Goal: Transaction & Acquisition: Purchase product/service

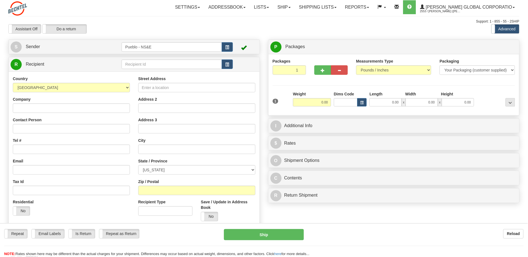
click at [231, 46] on button "button" at bounding box center [227, 46] width 11 height 9
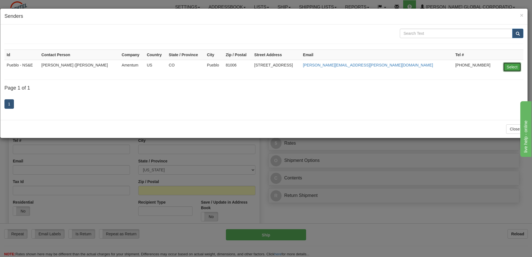
click at [514, 67] on button "Select" at bounding box center [512, 66] width 18 height 9
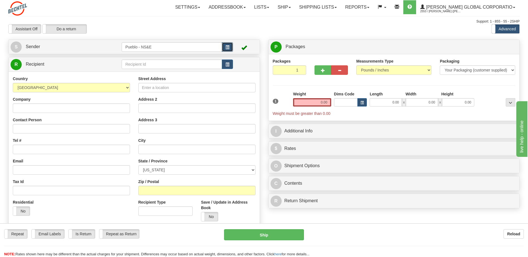
click at [230, 47] on button "button" at bounding box center [227, 46] width 11 height 9
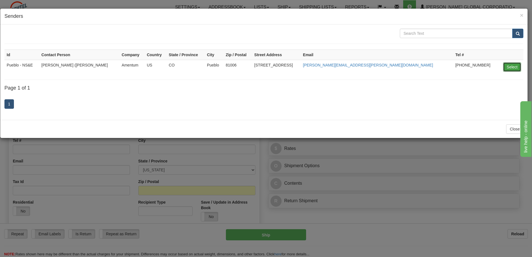
click at [511, 65] on button "Select" at bounding box center [512, 66] width 18 height 9
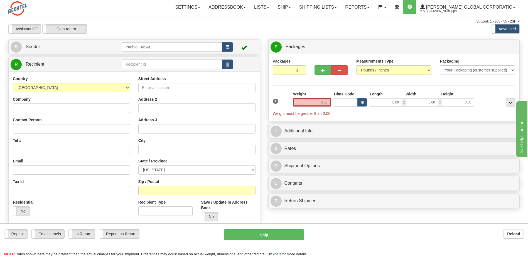
click at [252, 50] on td at bounding box center [245, 46] width 25 height 11
click at [17, 48] on span "S" at bounding box center [16, 46] width 11 height 11
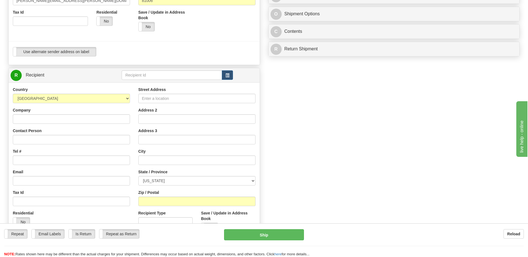
scroll to position [167, 0]
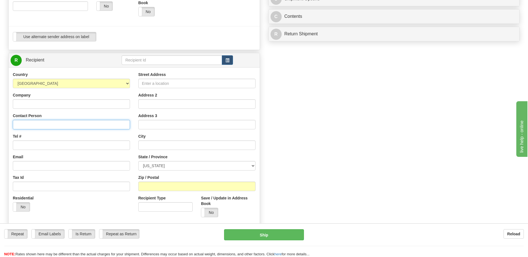
click at [42, 127] on input "Contact Person" at bounding box center [71, 124] width 117 height 9
type input "p"
type input "[PERSON_NAME]"
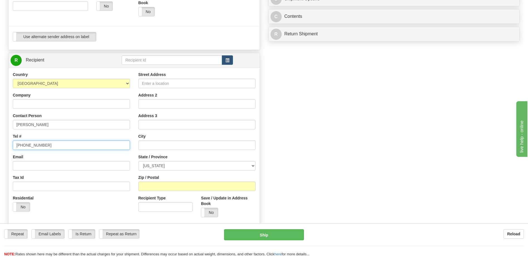
type input "[PHONE_NUMBER]"
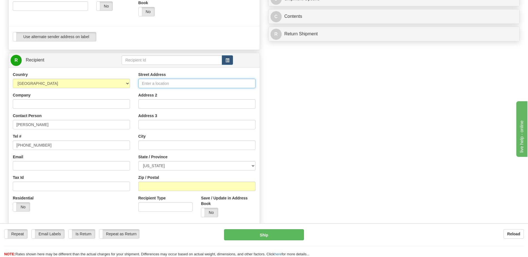
click at [154, 84] on input "Street Address" at bounding box center [196, 83] width 117 height 9
type input "[STREET_ADDRESS][PERSON_NAME]"
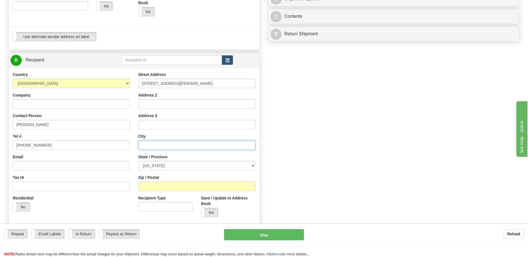
click at [152, 146] on input "text" at bounding box center [196, 145] width 117 height 9
type input "PUEBLO WEST"
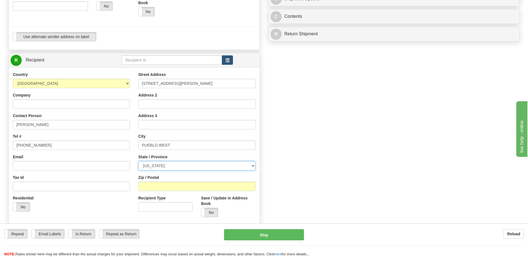
select select "CO"
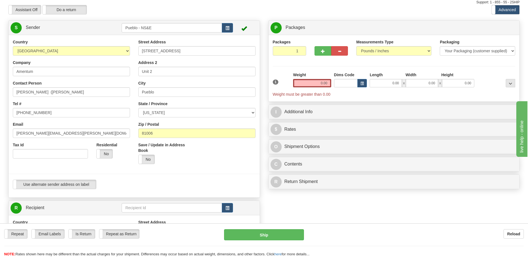
scroll to position [0, 0]
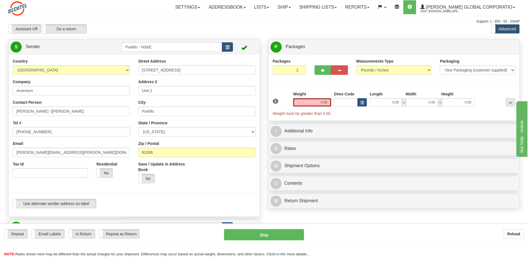
type input "81006"
click at [317, 101] on input "0.00" at bounding box center [312, 102] width 38 height 8
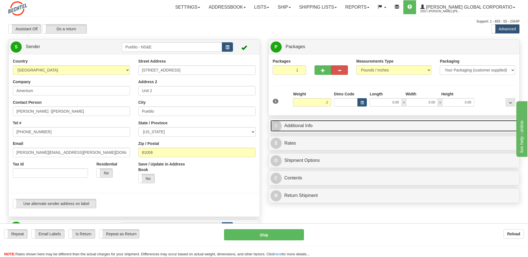
type input "0.20"
click at [277, 126] on span "I" at bounding box center [276, 126] width 11 height 11
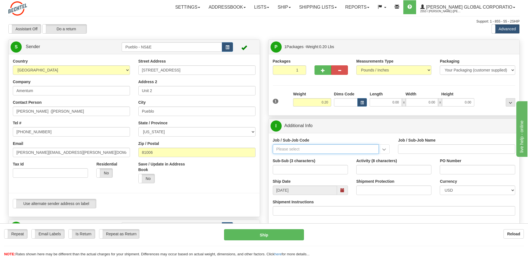
click at [311, 148] on input "Job / Sub-Job Code" at bounding box center [326, 149] width 106 height 9
click at [344, 83] on div "Packages 1 1 Measurements Type" at bounding box center [394, 84] width 243 height 53
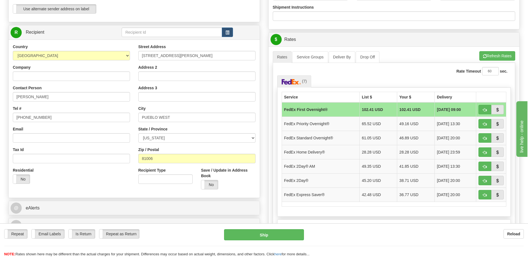
scroll to position [278, 0]
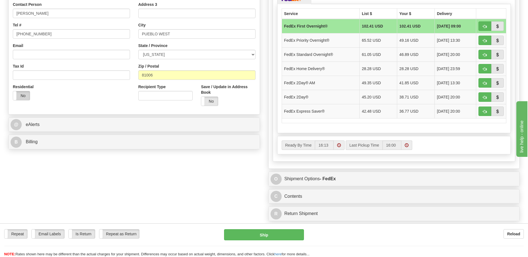
click at [21, 92] on label "No" at bounding box center [21, 95] width 17 height 9
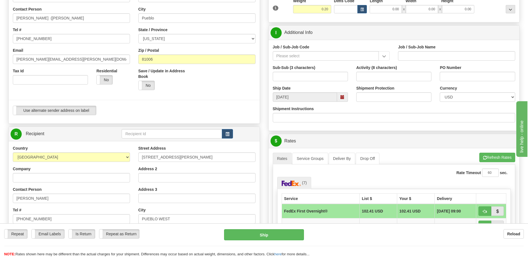
scroll to position [84, 0]
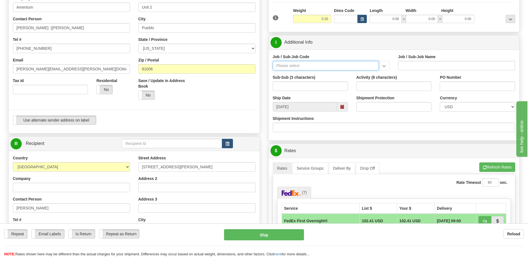
click at [348, 65] on input "Job / Sub-Job Code" at bounding box center [326, 65] width 106 height 9
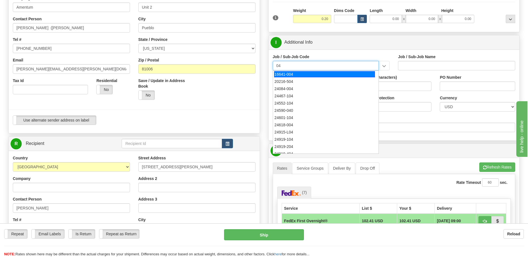
type input "0"
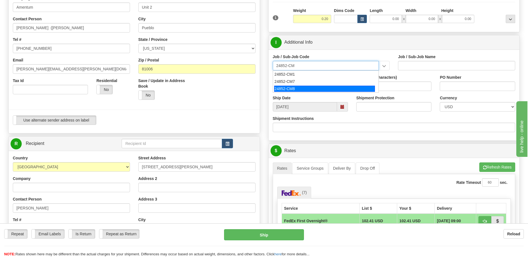
click at [295, 91] on div "24852-CM8" at bounding box center [324, 89] width 101 height 6
type input "24852-CM8"
type input "PUEBLO CHEM DEMIL PROJECT - CLOSURE-MP-BNI-UTILIT"
type input "24852-CM8"
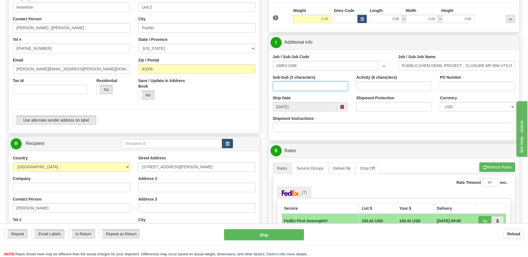
click at [297, 89] on input "Sub-Sub (3 characters)" at bounding box center [310, 86] width 75 height 9
type input "000"
type input "Amentum"
type input "[PERSON_NAME][EMAIL_ADDRESS][PERSON_NAME][DOMAIN_NAME]"
type input "Unit #2"
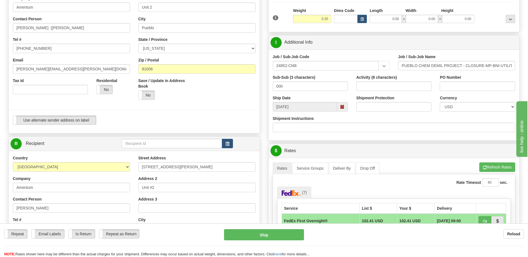
type input "24852CM8"
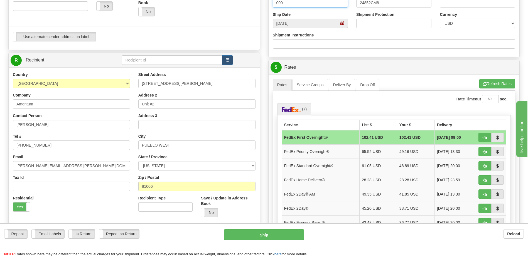
scroll to position [195, 0]
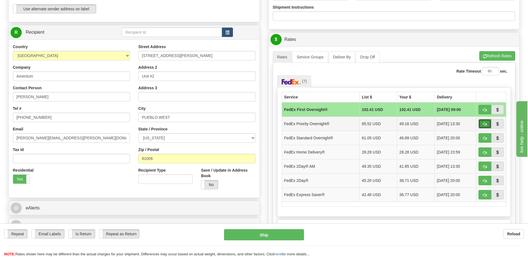
click at [485, 124] on span "button" at bounding box center [485, 125] width 4 height 4
type input "01"
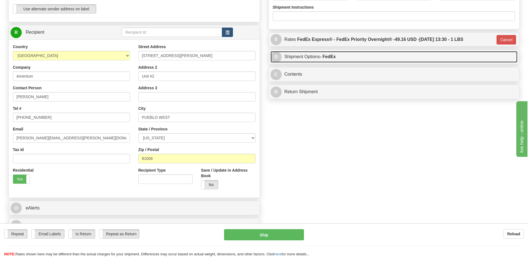
click at [279, 57] on span "O" at bounding box center [276, 57] width 11 height 11
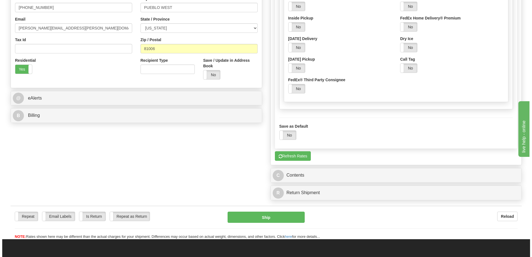
scroll to position [334, 0]
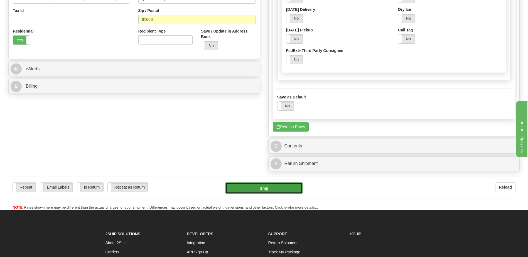
click at [252, 186] on button "Ship" at bounding box center [264, 188] width 77 height 11
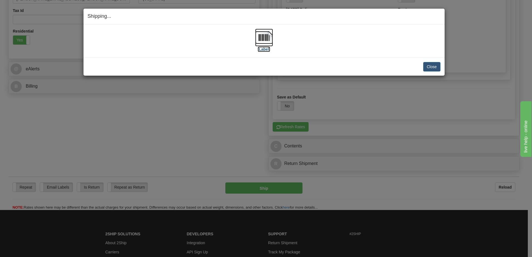
click at [261, 37] on img at bounding box center [264, 38] width 18 height 18
click at [436, 68] on button "Close" at bounding box center [432, 66] width 17 height 9
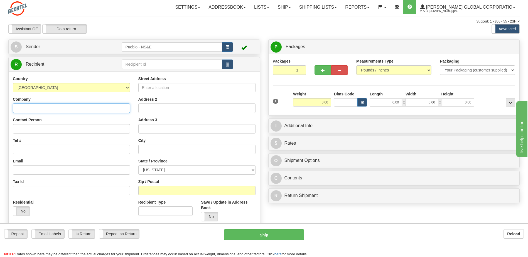
click at [43, 109] on input "Company" at bounding box center [71, 108] width 117 height 9
type input "AMENTUM"
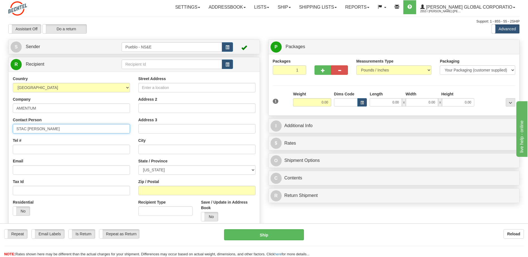
type input "STAC WENDT"
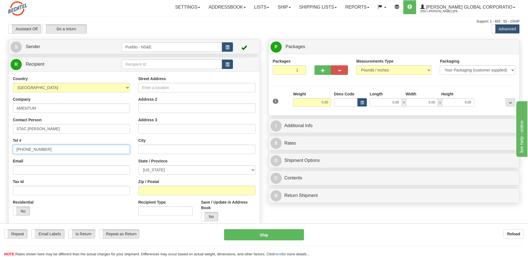
type input "[PHONE_NUMBER]"
click at [162, 90] on input "Street Address" at bounding box center [196, 87] width 117 height 9
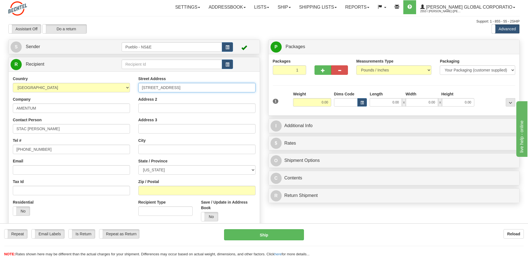
type input "45825 E. HWY. 96"
type input "Unit #2"
type input "PUEBLO"
select select "CO"
type input "81006"
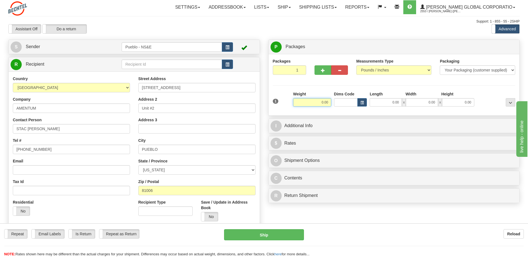
click at [318, 104] on input "0.00" at bounding box center [312, 102] width 38 height 8
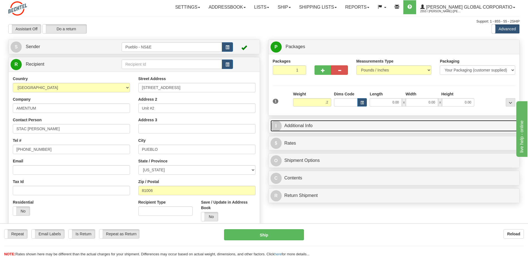
type input "0.20"
click at [281, 124] on span "I" at bounding box center [276, 126] width 11 height 11
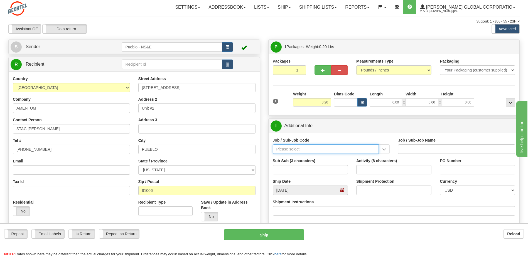
click at [295, 151] on input "Job / Sub-Job Code" at bounding box center [326, 149] width 106 height 9
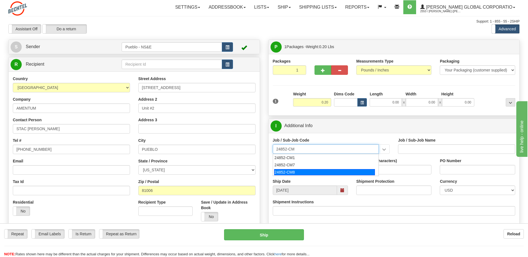
click at [290, 172] on div "24852-CM8" at bounding box center [324, 172] width 101 height 6
type input "24852-CM8"
type input "PUEBLO CHEM DEMIL PROJECT - CLOSURE-MP-BNI-UTILIT"
type input "24852-CM8"
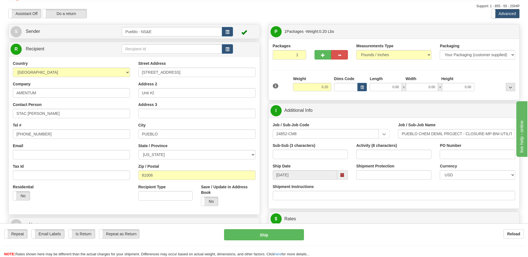
scroll to position [28, 0]
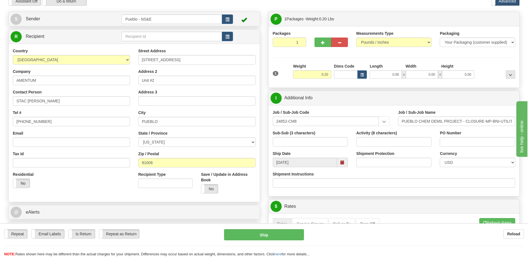
click at [310, 135] on label "Sub-Sub (3 characters)" at bounding box center [294, 133] width 43 height 6
click at [310, 137] on input "Sub-Sub (3 characters)" at bounding box center [310, 141] width 75 height 9
click at [308, 140] on input "Sub-Sub (3 characters)" at bounding box center [310, 141] width 75 height 9
type input "000"
type input "24852CM8"
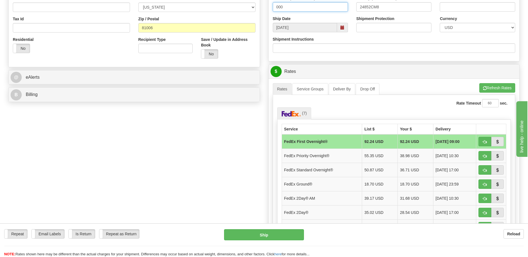
scroll to position [167, 0]
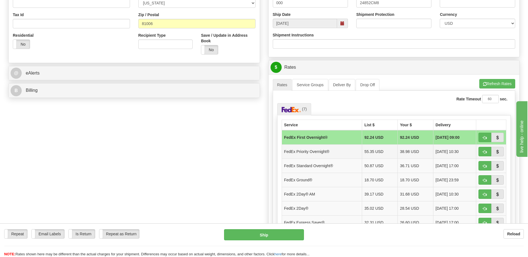
click at [313, 149] on td "FedEx Priority Overnight®" at bounding box center [322, 152] width 80 height 14
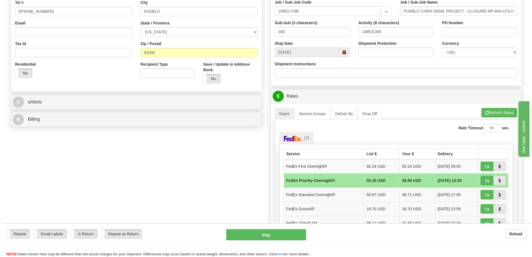
scroll to position [195, 0]
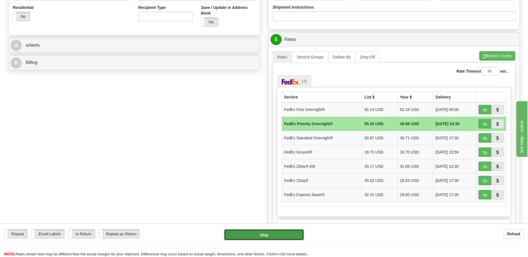
click at [255, 235] on button "Ship" at bounding box center [264, 234] width 80 height 11
type input "01"
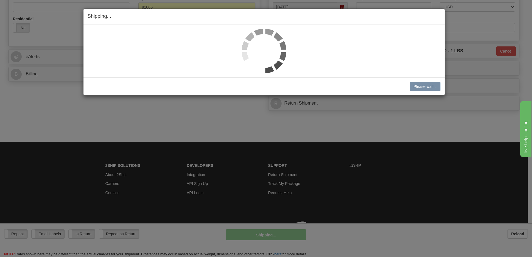
scroll to position [192, 0]
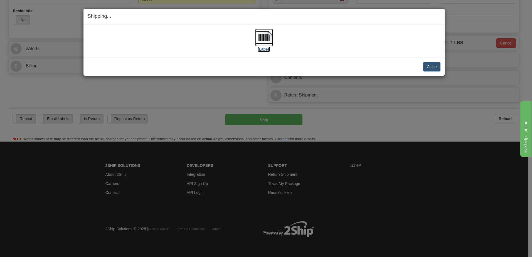
click at [264, 40] on img at bounding box center [264, 38] width 18 height 18
